Goal: Use online tool/utility: Utilize a website feature to perform a specific function

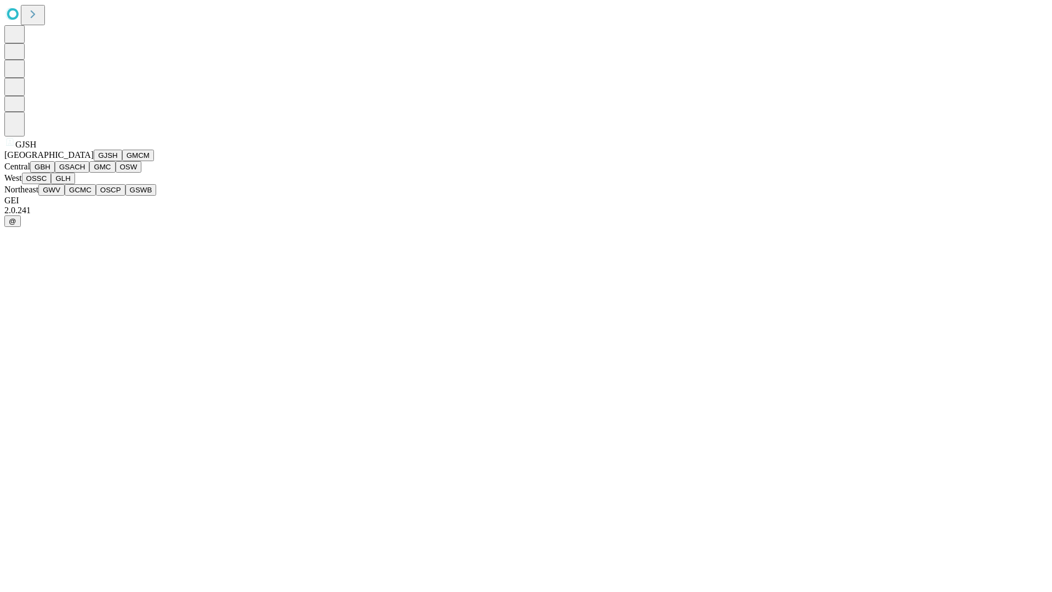
click at [94, 161] on button "GJSH" at bounding box center [108, 156] width 28 height 12
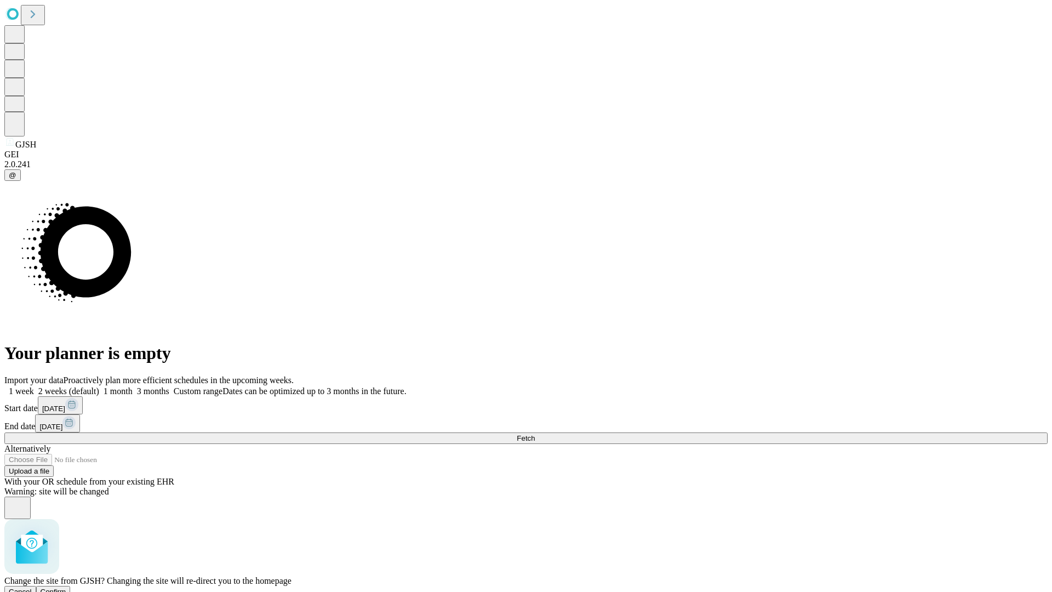
click at [66, 587] on span "Confirm" at bounding box center [54, 591] width 26 height 8
click at [99, 386] on label "2 weeks (default)" at bounding box center [66, 390] width 65 height 9
click at [535, 434] on span "Fetch" at bounding box center [526, 438] width 18 height 8
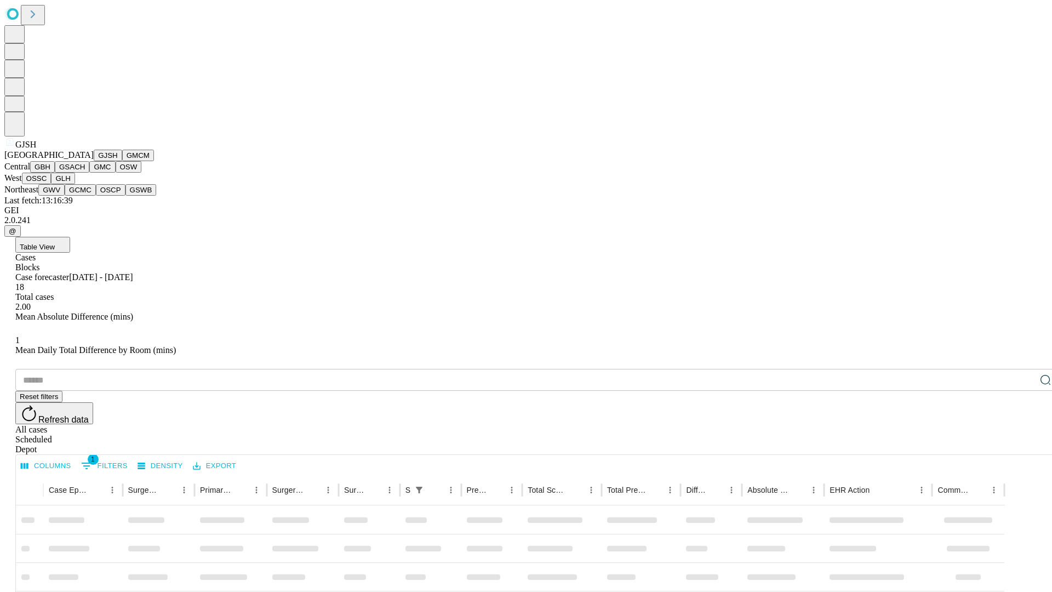
click at [122, 161] on button "GMCM" at bounding box center [138, 156] width 32 height 12
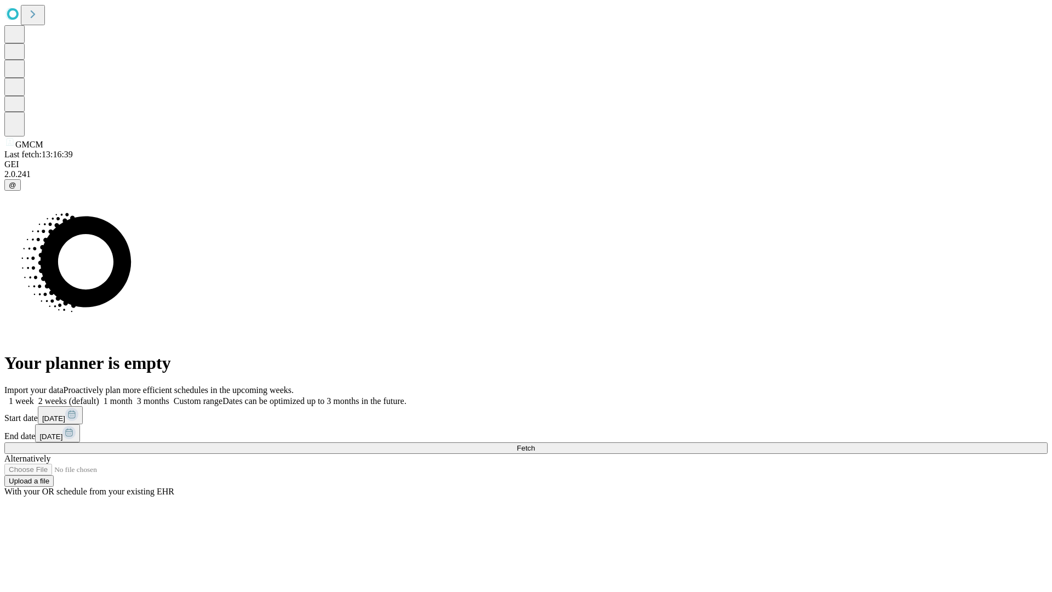
click at [99, 396] on label "2 weeks (default)" at bounding box center [66, 400] width 65 height 9
click at [535, 444] on span "Fetch" at bounding box center [526, 448] width 18 height 8
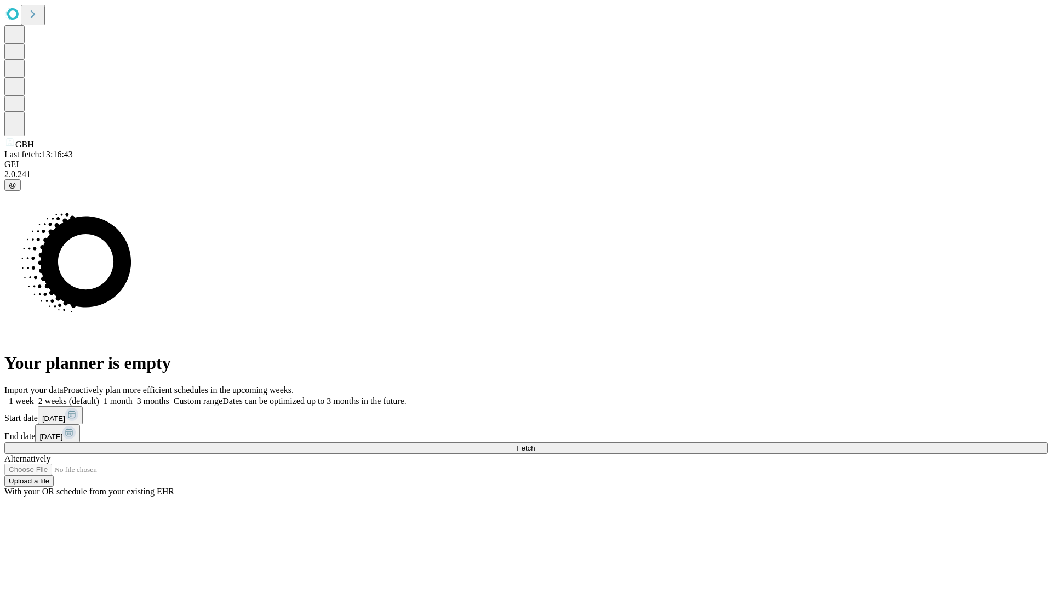
click at [99, 396] on label "2 weeks (default)" at bounding box center [66, 400] width 65 height 9
click at [535, 444] on span "Fetch" at bounding box center [526, 448] width 18 height 8
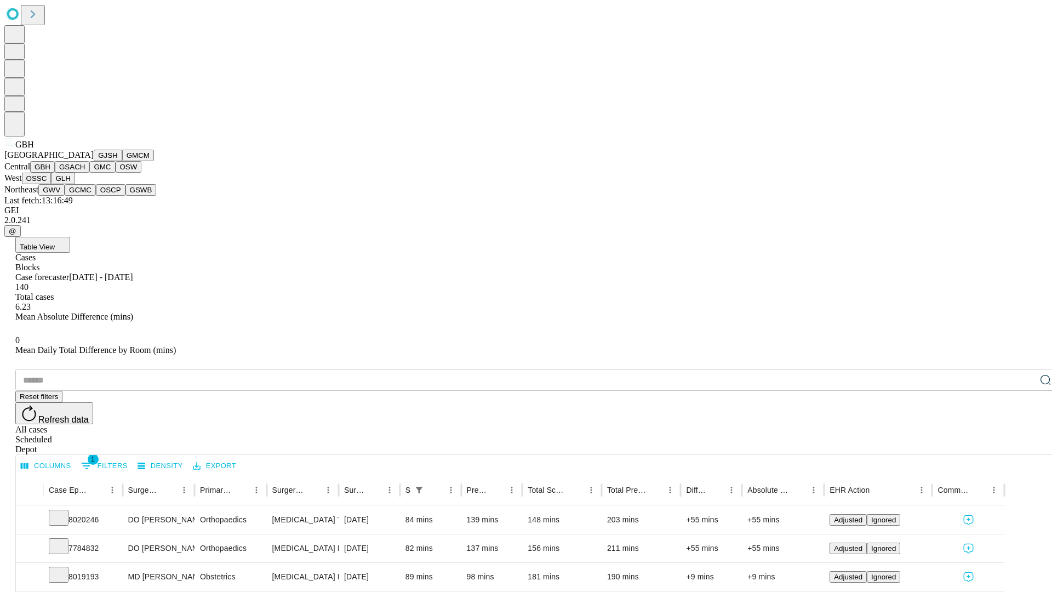
click at [85, 173] on button "GSACH" at bounding box center [72, 167] width 35 height 12
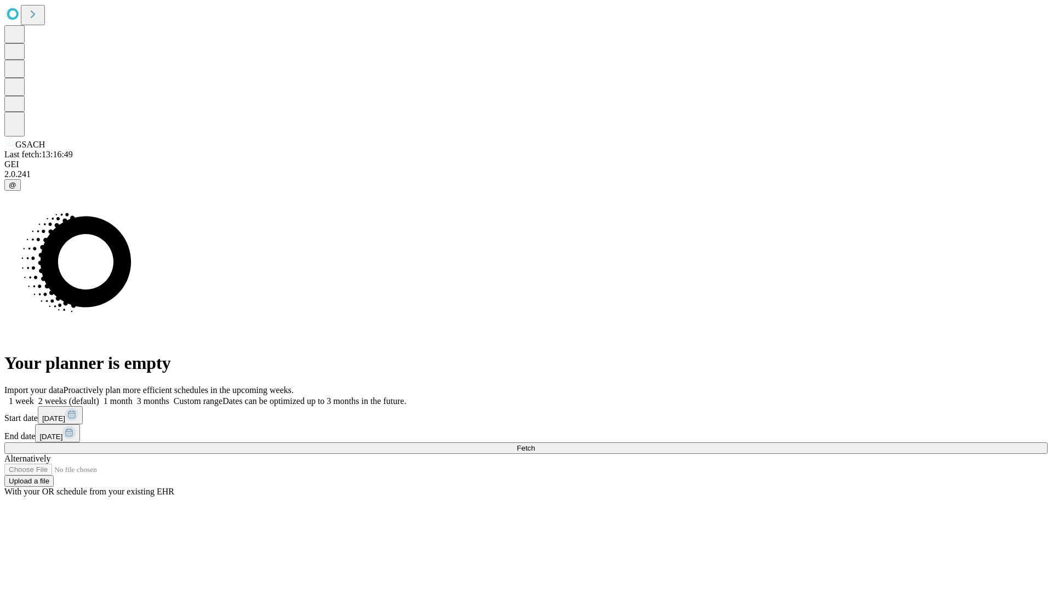
click at [99, 396] on label "2 weeks (default)" at bounding box center [66, 400] width 65 height 9
click at [535, 444] on span "Fetch" at bounding box center [526, 448] width 18 height 8
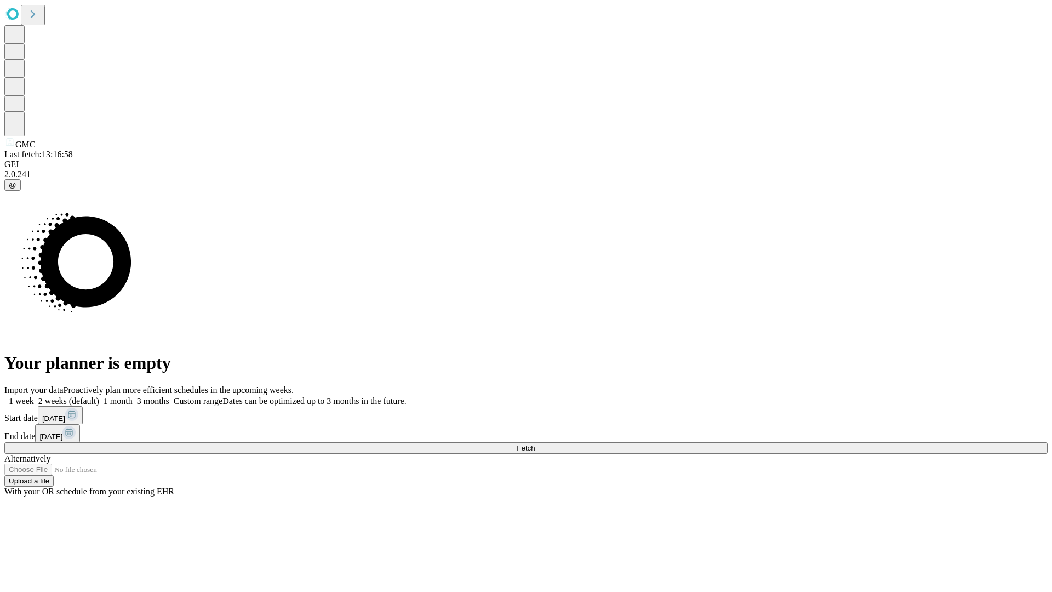
click at [535, 444] on span "Fetch" at bounding box center [526, 448] width 18 height 8
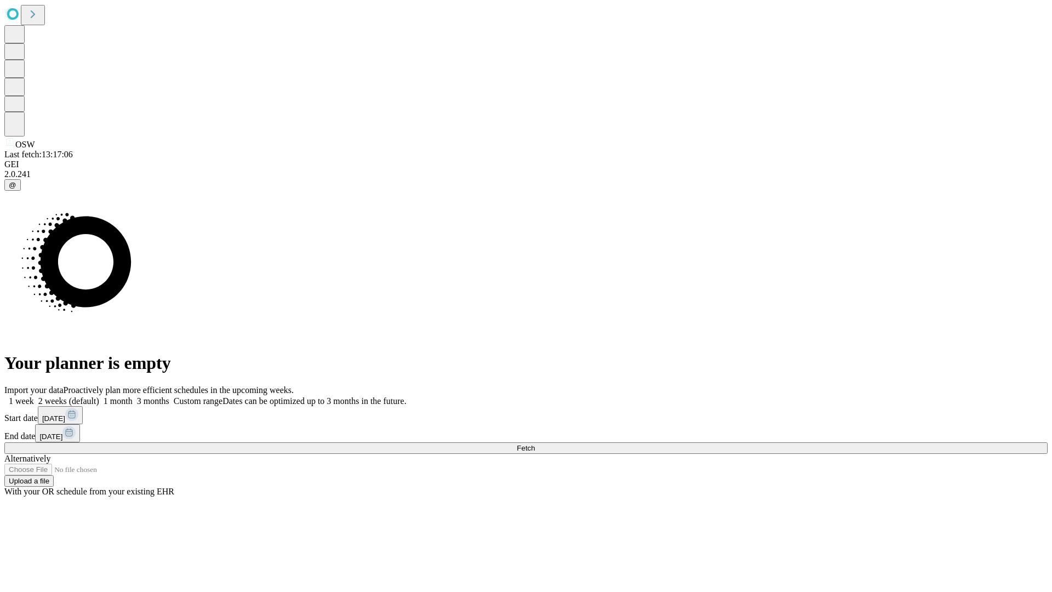
click at [99, 396] on label "2 weeks (default)" at bounding box center [66, 400] width 65 height 9
click at [535, 444] on span "Fetch" at bounding box center [526, 448] width 18 height 8
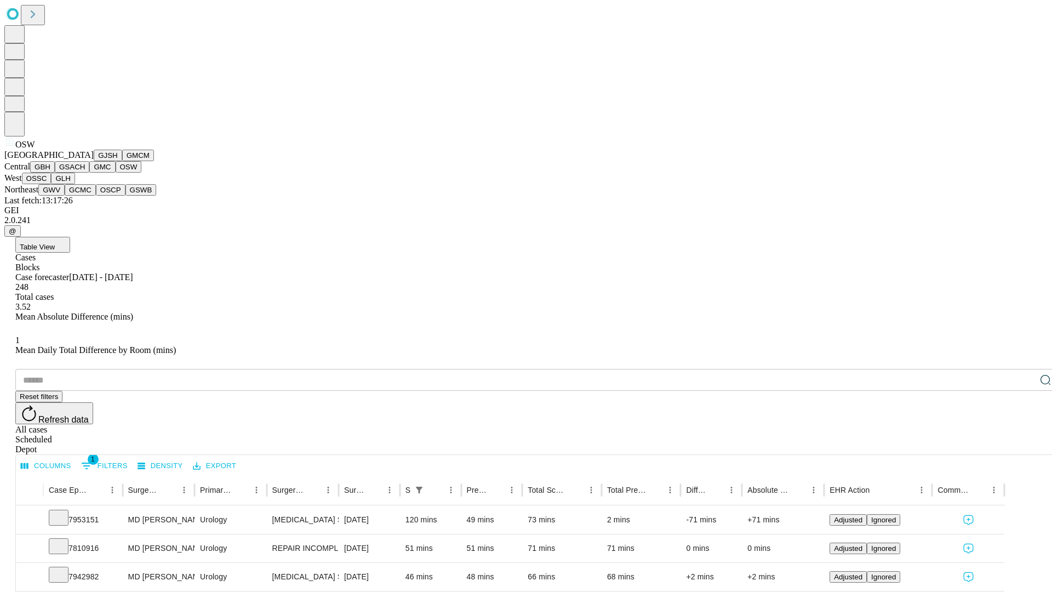
click at [51, 184] on button "OSSC" at bounding box center [37, 179] width 30 height 12
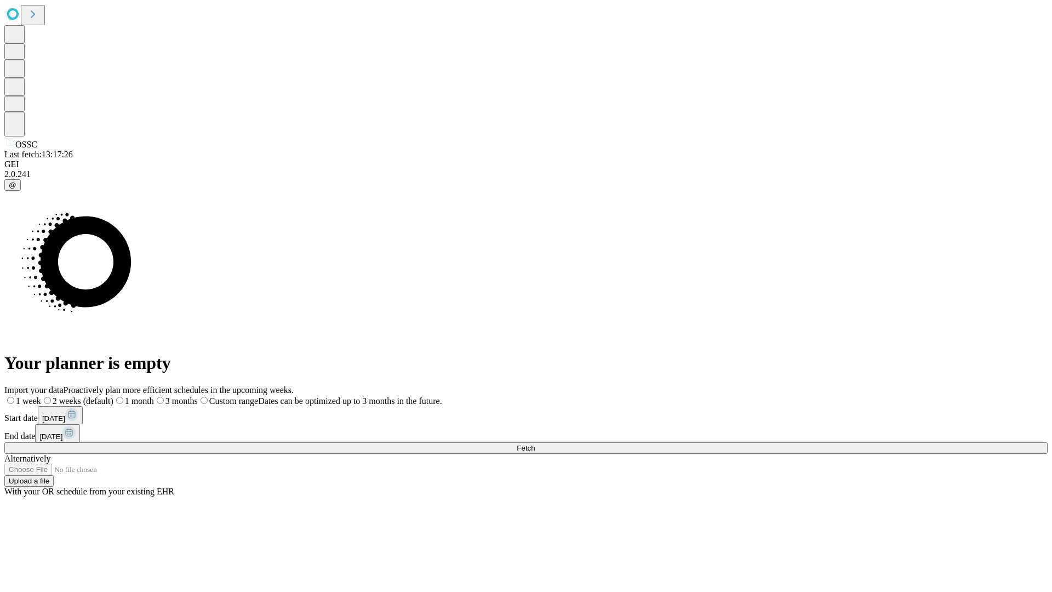
click at [113, 396] on label "2 weeks (default)" at bounding box center [77, 400] width 72 height 9
click at [535, 444] on span "Fetch" at bounding box center [526, 448] width 18 height 8
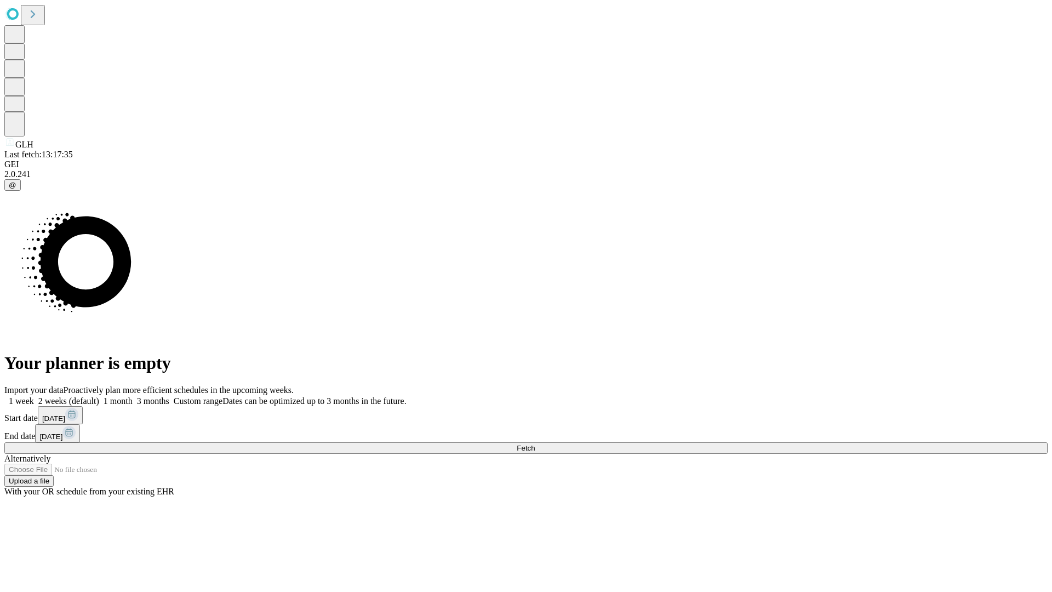
click at [99, 396] on label "2 weeks (default)" at bounding box center [66, 400] width 65 height 9
click at [535, 444] on span "Fetch" at bounding box center [526, 448] width 18 height 8
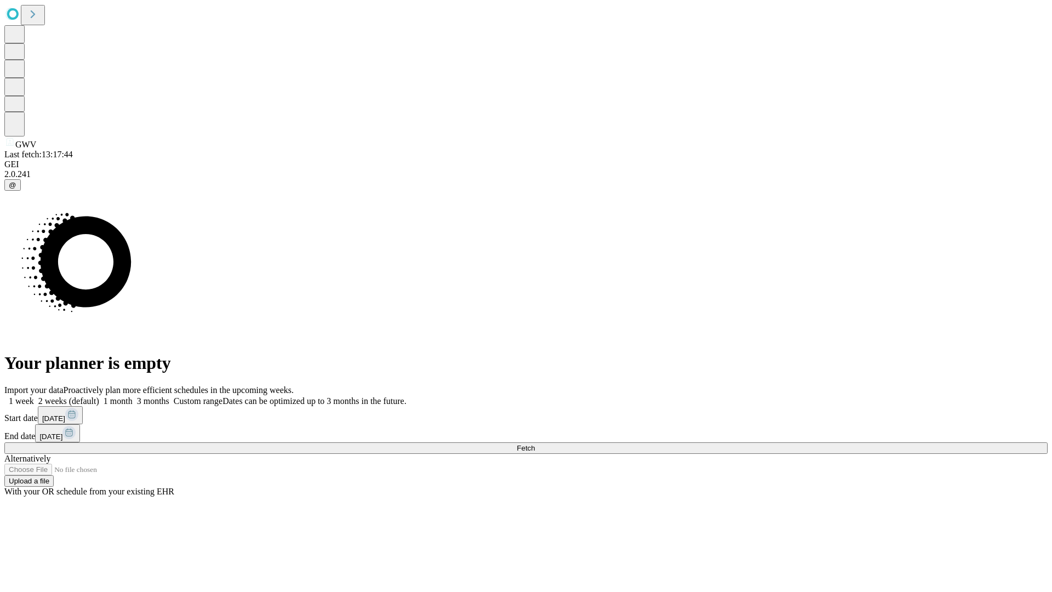
click at [99, 396] on label "2 weeks (default)" at bounding box center [66, 400] width 65 height 9
click at [535, 444] on span "Fetch" at bounding box center [526, 448] width 18 height 8
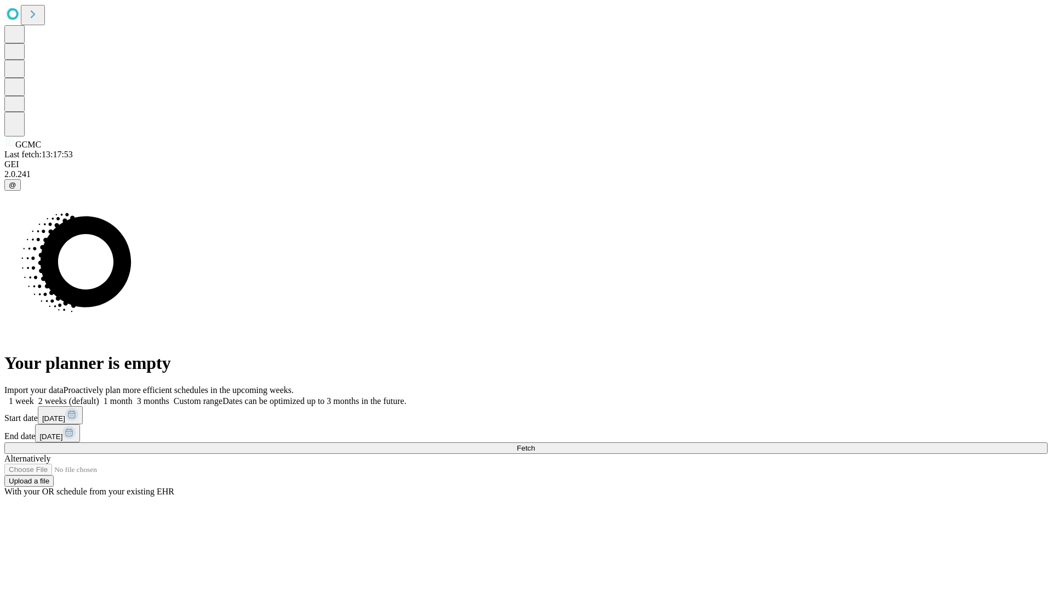
click at [535, 444] on span "Fetch" at bounding box center [526, 448] width 18 height 8
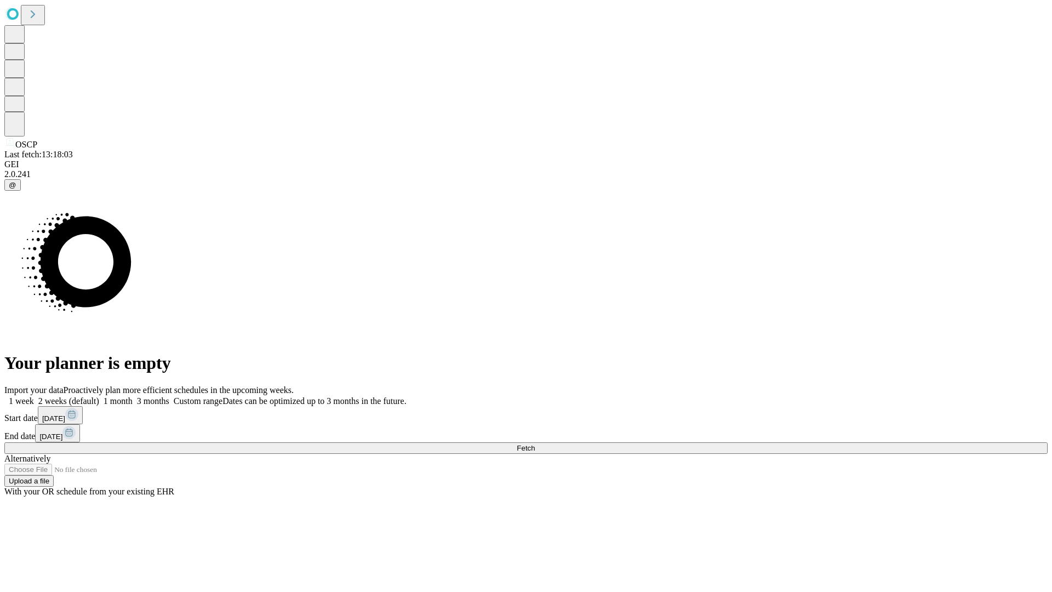
click at [99, 396] on label "2 weeks (default)" at bounding box center [66, 400] width 65 height 9
click at [535, 444] on span "Fetch" at bounding box center [526, 448] width 18 height 8
